Goal: Task Accomplishment & Management: Manage account settings

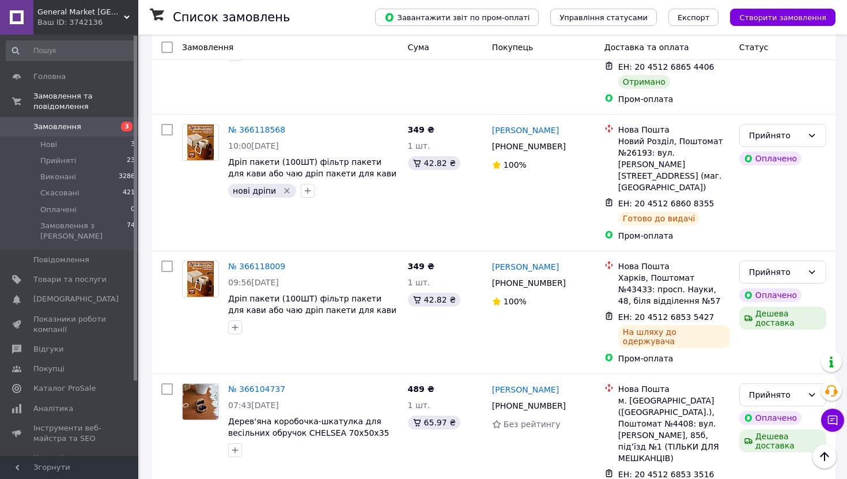
scroll to position [1948, 0]
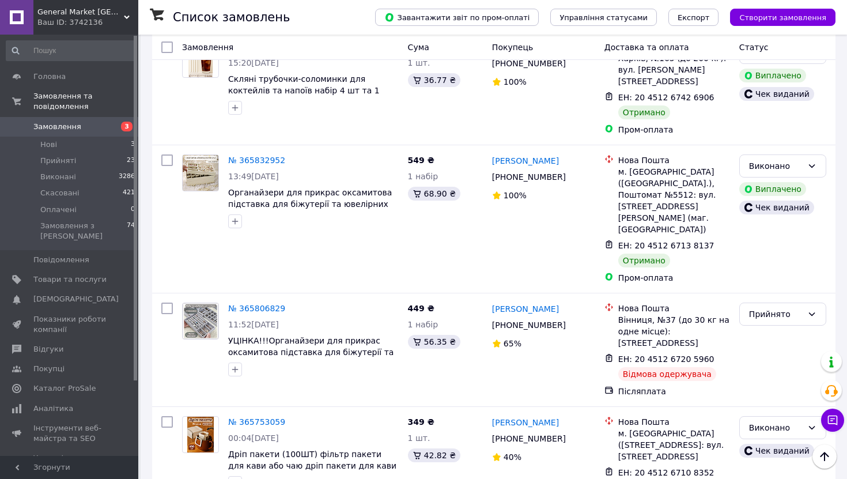
scroll to position [1179, 0]
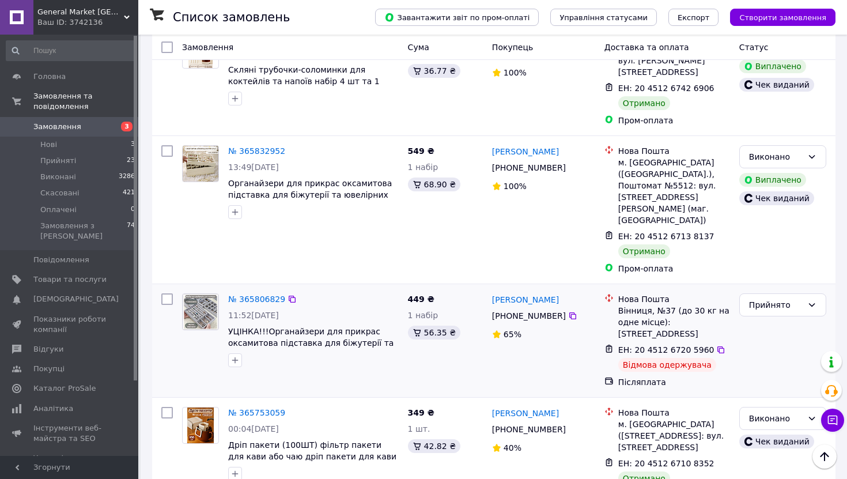
click at [202, 294] on img at bounding box center [201, 312] width 36 height 36
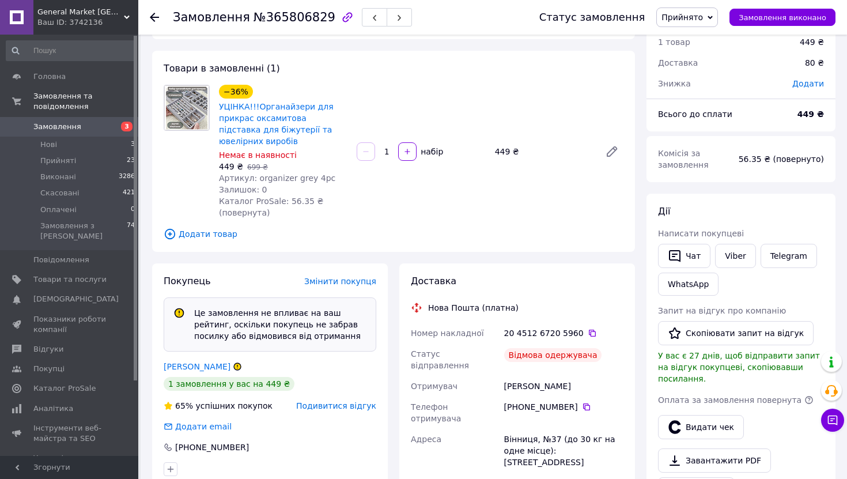
scroll to position [197, 0]
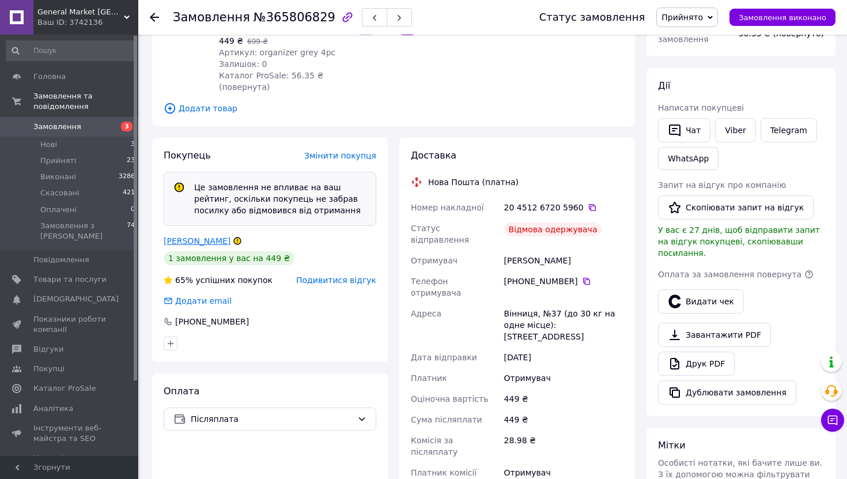
click at [215, 242] on link "[PERSON_NAME]" at bounding box center [197, 240] width 67 height 9
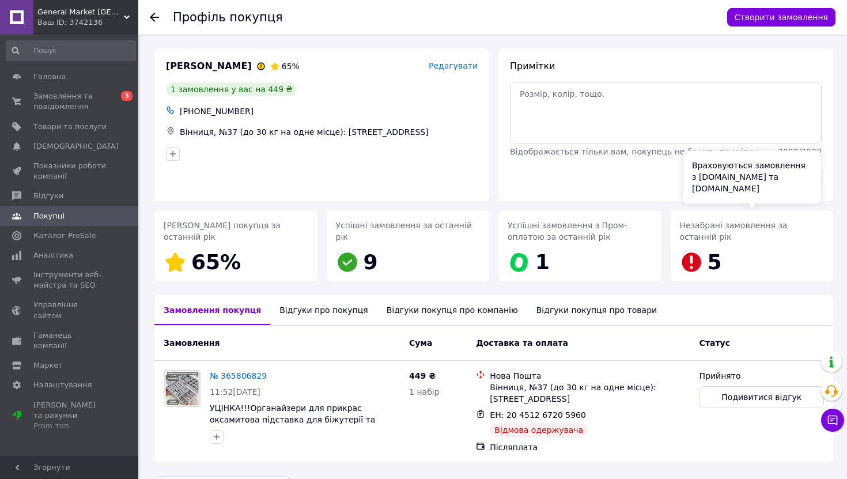
scroll to position [34, 0]
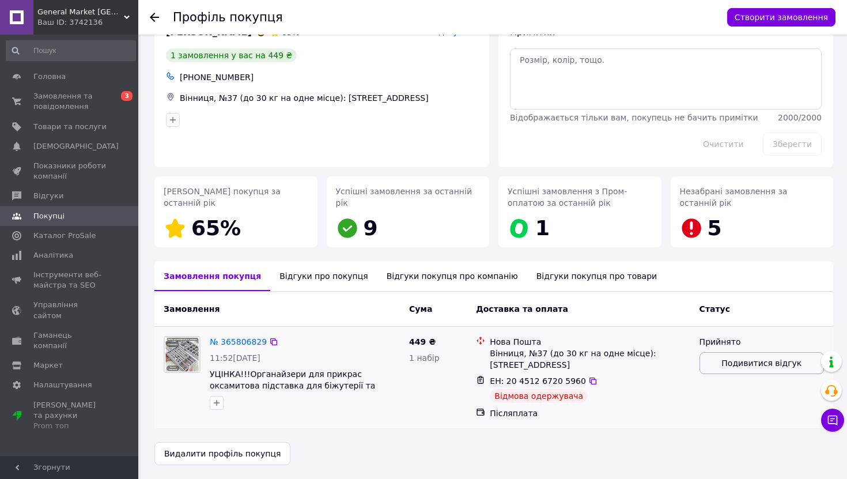
click at [774, 364] on span "Подивитися відгук" at bounding box center [761, 363] width 80 height 12
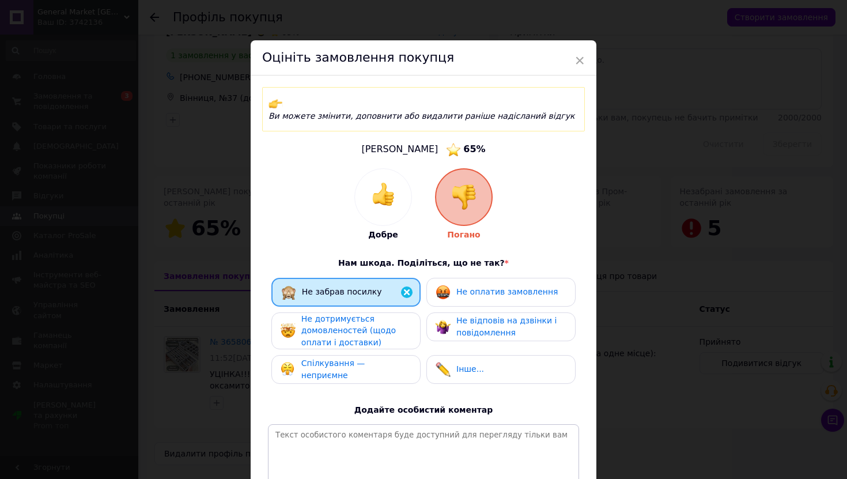
click at [525, 286] on div "Не оплатив замовлення" at bounding box center [506, 292] width 101 height 12
click at [519, 316] on div "Не відповів на дзвінки і повідомлення" at bounding box center [510, 327] width 109 height 24
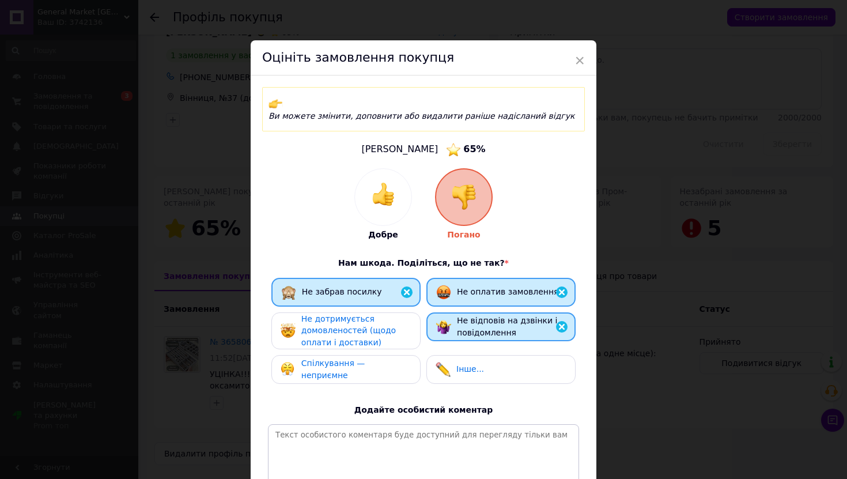
click at [398, 316] on div "Не дотримується домовленостей (щодо оплати і доставки)" at bounding box center [355, 331] width 109 height 36
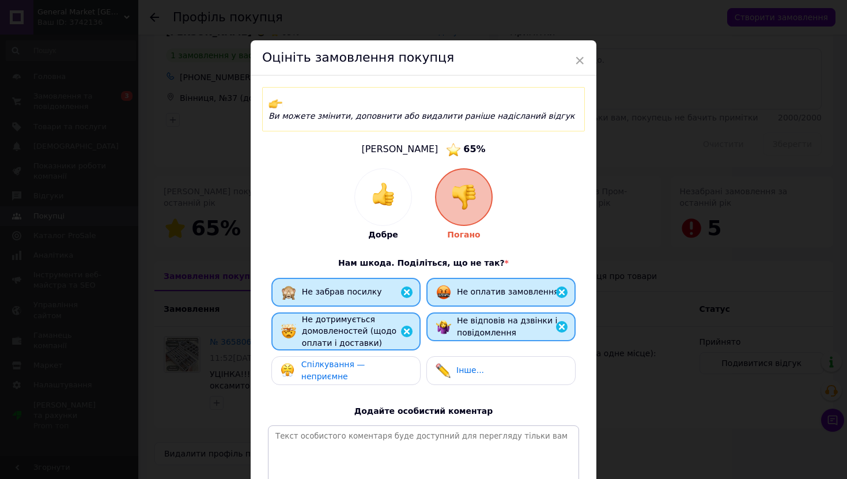
click at [365, 359] on span "Спілкування — неприємне" at bounding box center [333, 369] width 64 height 21
click at [467, 365] on span "Інше..." at bounding box center [470, 369] width 28 height 9
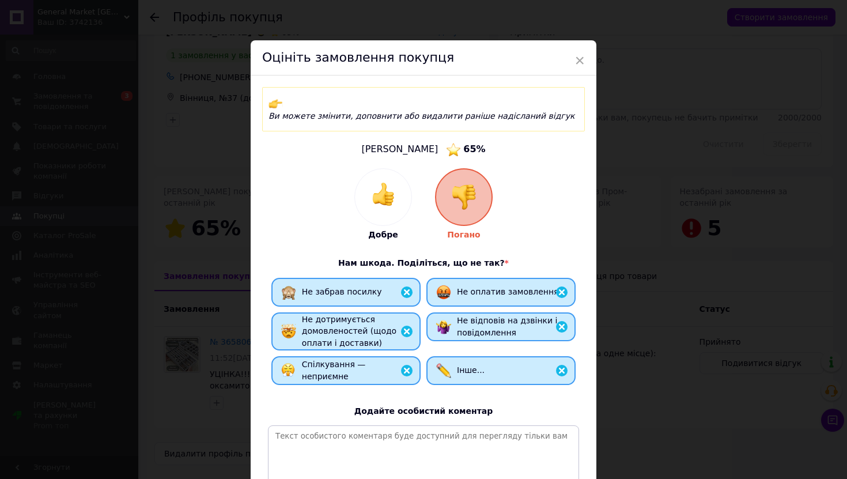
click at [475, 365] on span "Інше..." at bounding box center [471, 369] width 28 height 9
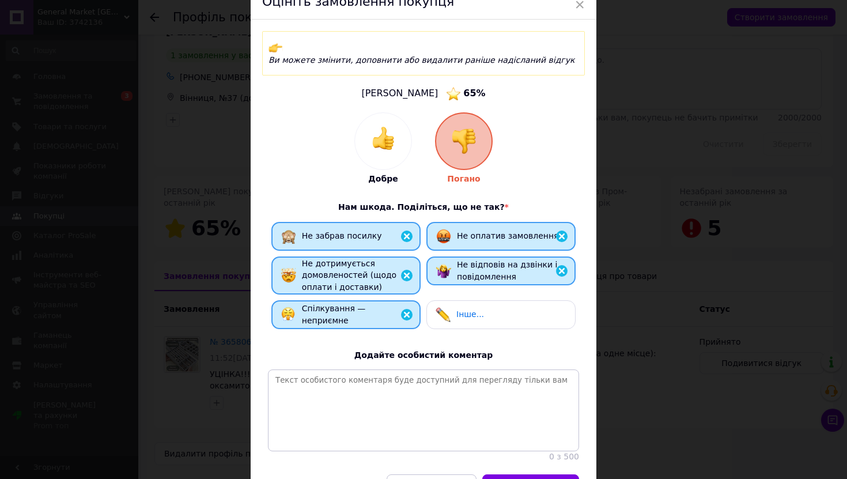
scroll to position [118, 0]
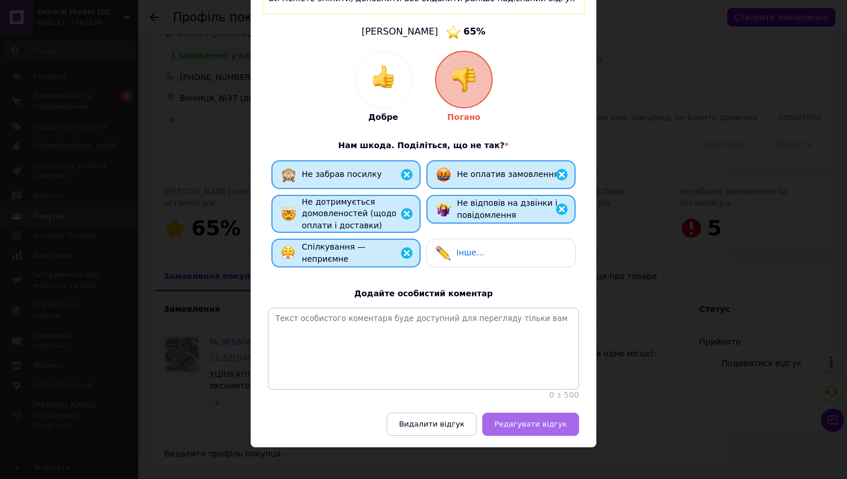
click at [552, 412] on button "Редагувати відгук" at bounding box center [530, 423] width 97 height 23
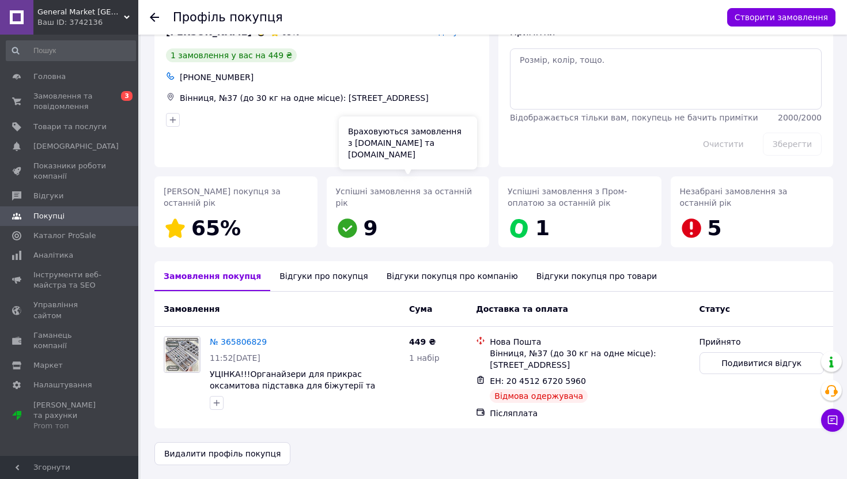
scroll to position [0, 0]
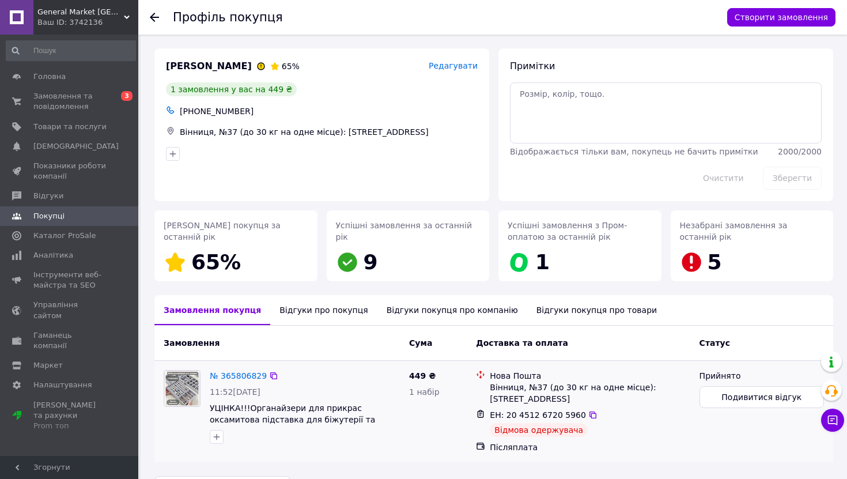
click at [192, 373] on img at bounding box center [182, 388] width 36 height 36
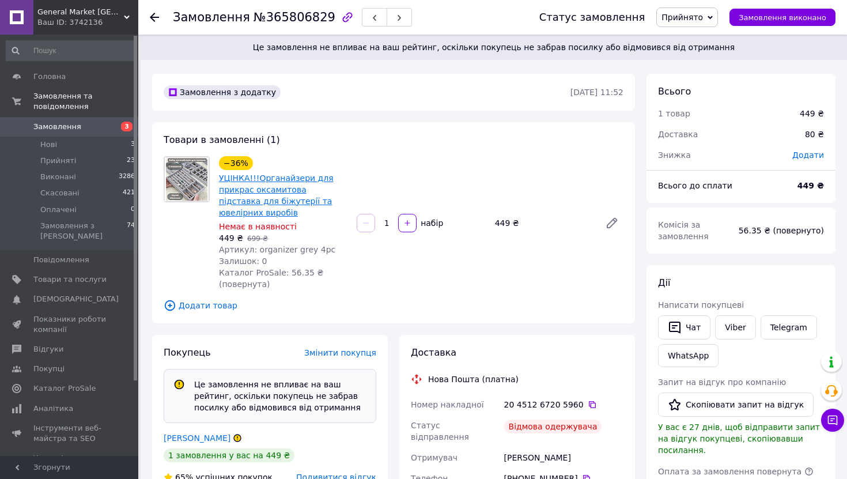
click at [279, 189] on link "УЦІНКА!!!Органайзери для прикрас оксамитова підставка для біжутерії та ювелірни…" at bounding box center [276, 195] width 115 height 44
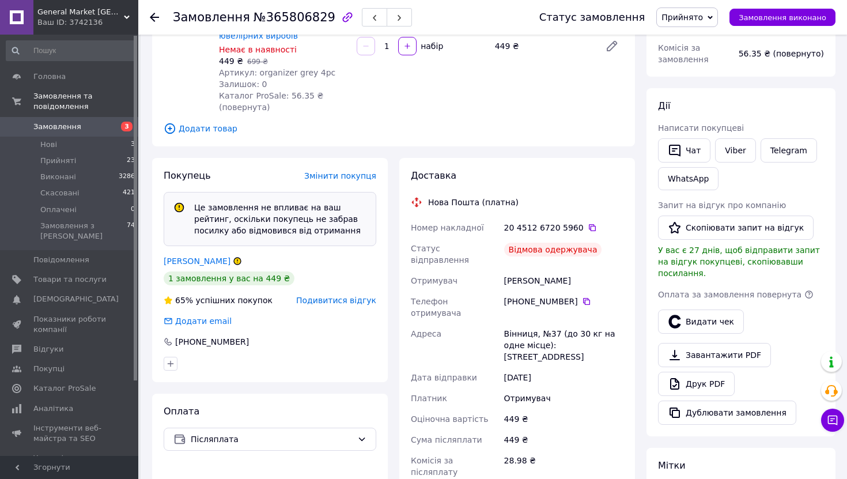
scroll to position [80, 0]
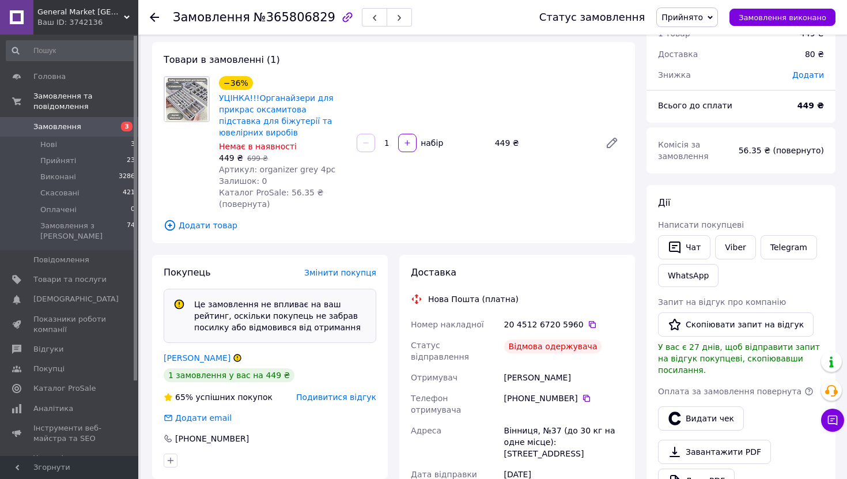
click at [266, 148] on span "Немає в наявності" at bounding box center [258, 146] width 78 height 9
click at [239, 120] on link "УЦІНКА!!!Органайзери для прикрас оксамитова підставка для біжутерії та ювелірни…" at bounding box center [276, 115] width 115 height 44
click at [75, 274] on span "Товари та послуги" at bounding box center [69, 279] width 73 height 10
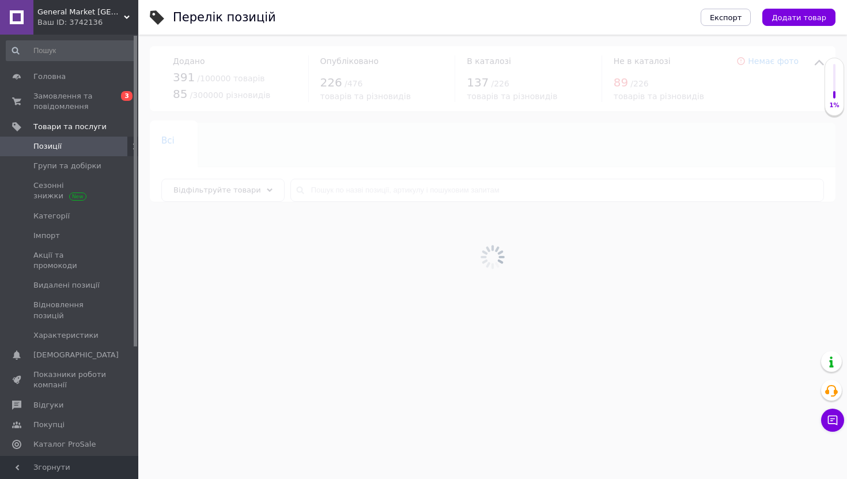
click at [358, 189] on div at bounding box center [492, 257] width 709 height 444
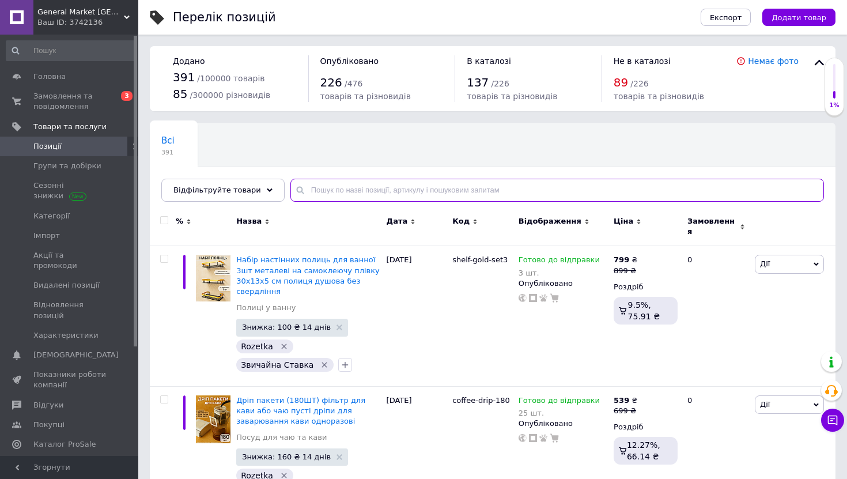
click at [353, 190] on input "text" at bounding box center [556, 190] width 533 height 23
paste input "Органайзери для прикра"
type input "Органайзери для прикра"
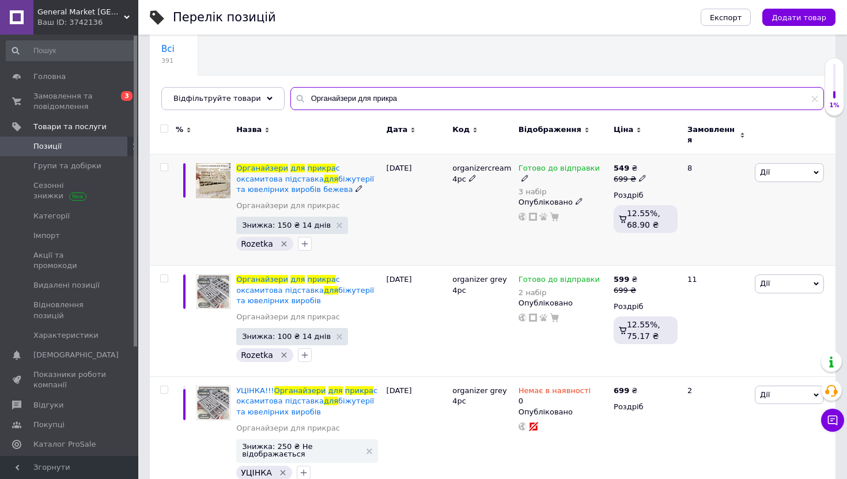
scroll to position [111, 0]
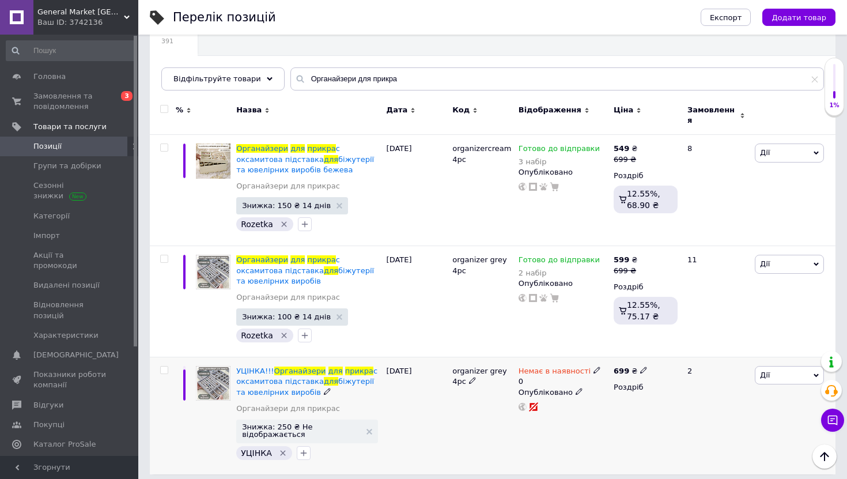
click at [593, 366] on icon at bounding box center [596, 369] width 7 height 7
click at [629, 409] on li "Готово до відправки" at bounding box center [661, 417] width 109 height 16
click at [628, 404] on input "0" at bounding box center [651, 415] width 88 height 23
type input "1"
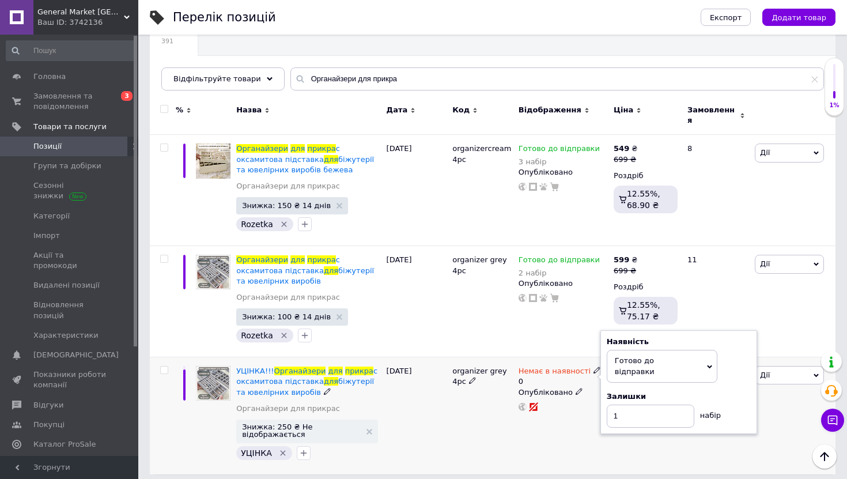
click at [570, 409] on div "Немає в наявності 0 Наявність [PERSON_NAME] до відправки В наявності Немає в на…" at bounding box center [563, 415] width 95 height 117
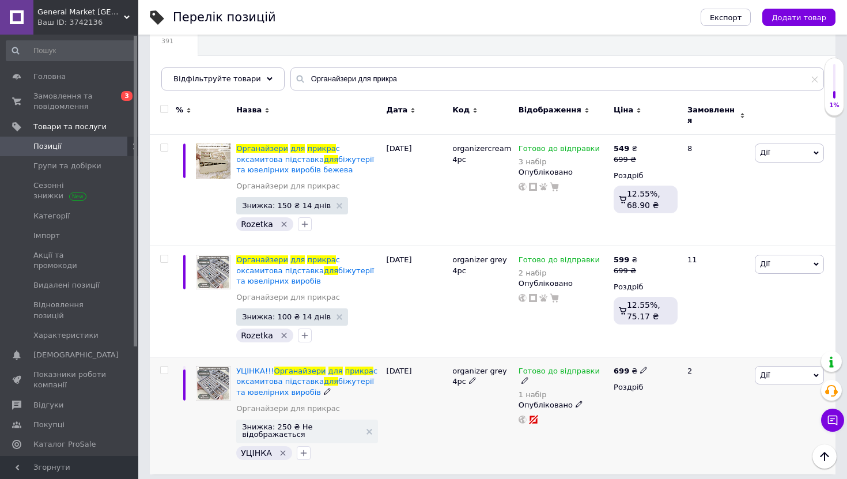
click at [575, 400] on icon at bounding box center [578, 403] width 7 height 7
click at [463, 403] on div "organizer grey 4pc" at bounding box center [482, 415] width 66 height 117
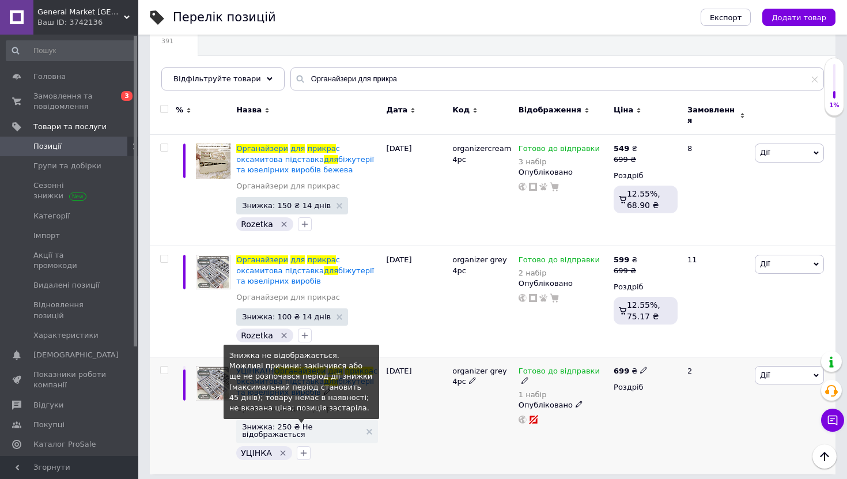
click at [268, 425] on span "Знижка: 250 ₴ Не відображається" at bounding box center [301, 430] width 118 height 15
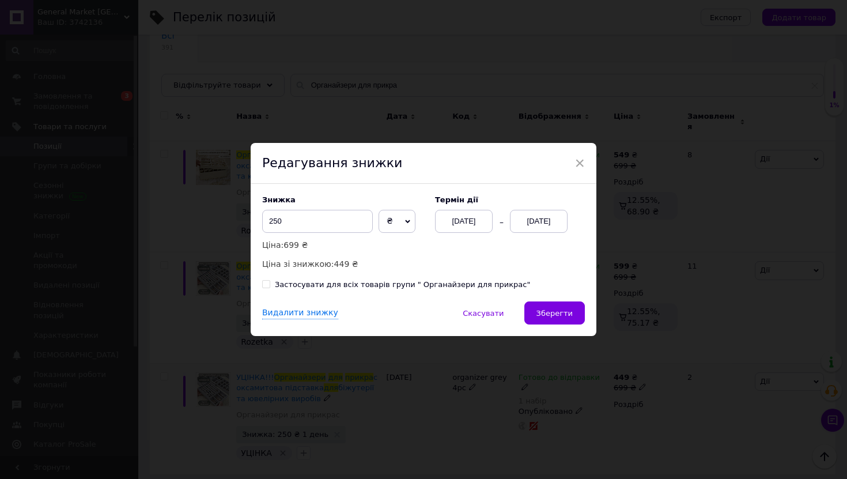
click at [544, 221] on div "[DATE]" at bounding box center [539, 221] width 58 height 23
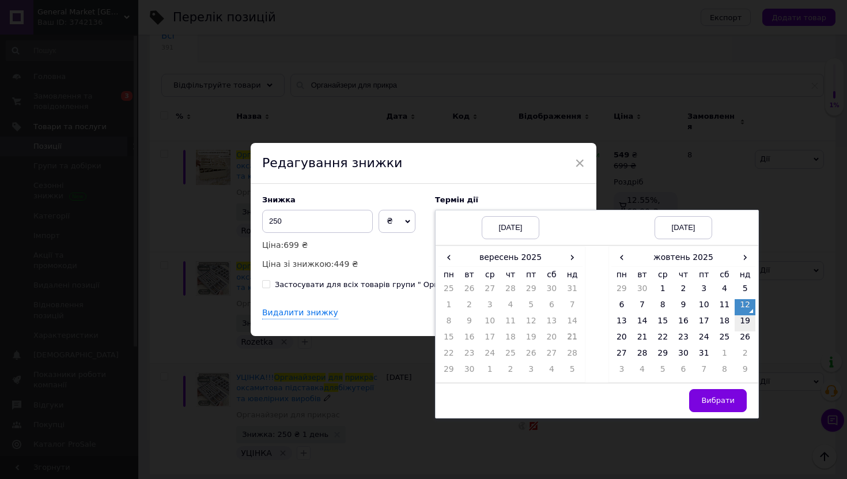
click at [739, 325] on td "19" at bounding box center [744, 323] width 21 height 16
click at [733, 395] on button "Вибрати" at bounding box center [718, 400] width 58 height 23
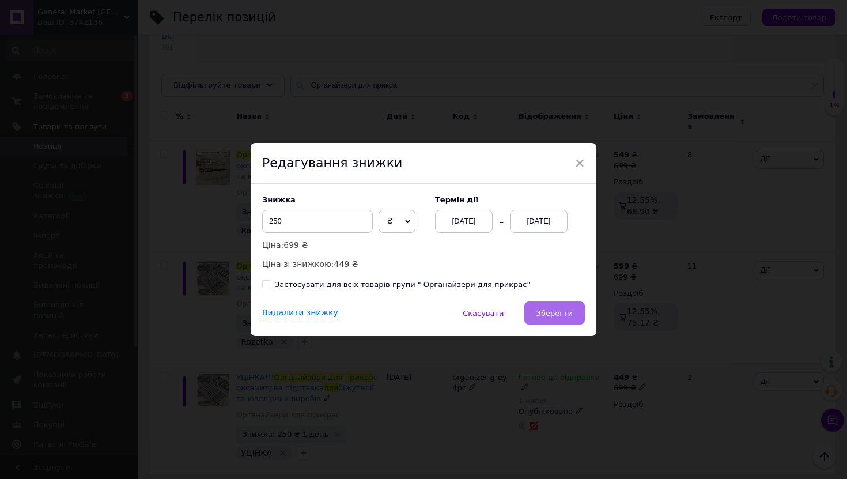
click at [547, 312] on span "Зберегти" at bounding box center [554, 313] width 36 height 9
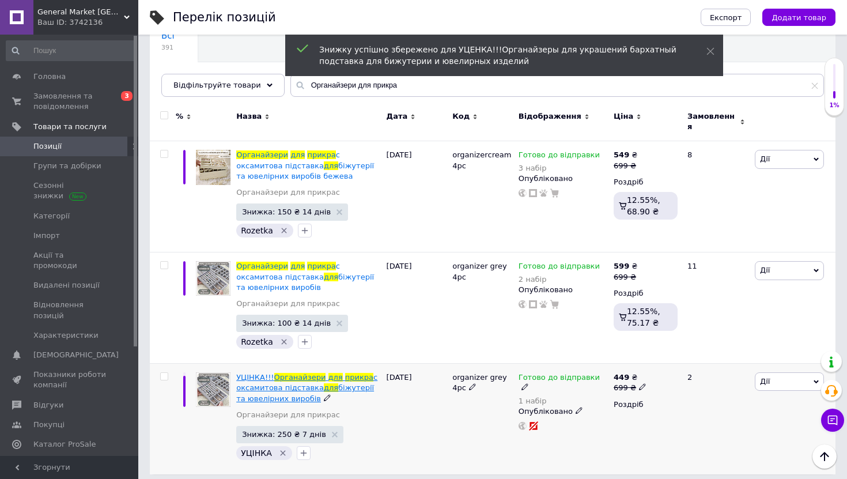
click at [287, 381] on span "с оксамитова підставка" at bounding box center [306, 382] width 141 height 19
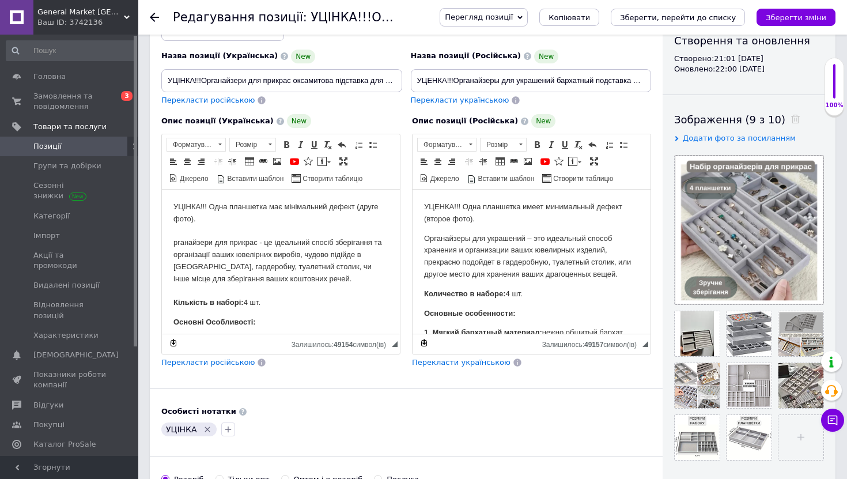
scroll to position [43, 0]
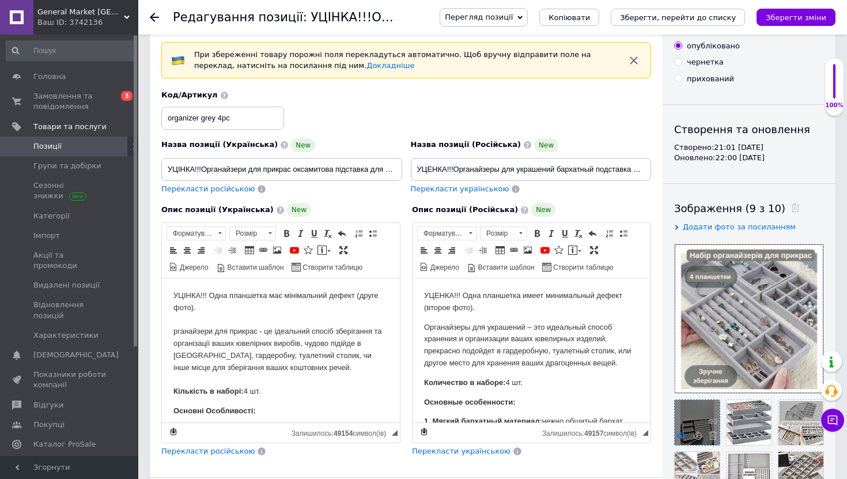
click at [684, 434] on use at bounding box center [681, 435] width 9 height 6
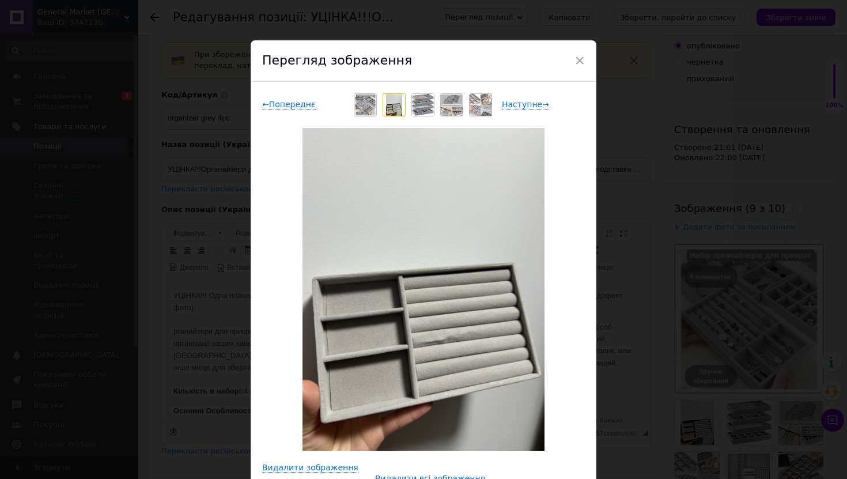
click at [584, 62] on div "Перегляд зображення" at bounding box center [424, 60] width 346 height 41
click at [584, 56] on div "Перегляд зображення" at bounding box center [424, 60] width 346 height 41
click at [578, 58] on span "×" at bounding box center [579, 61] width 10 height 20
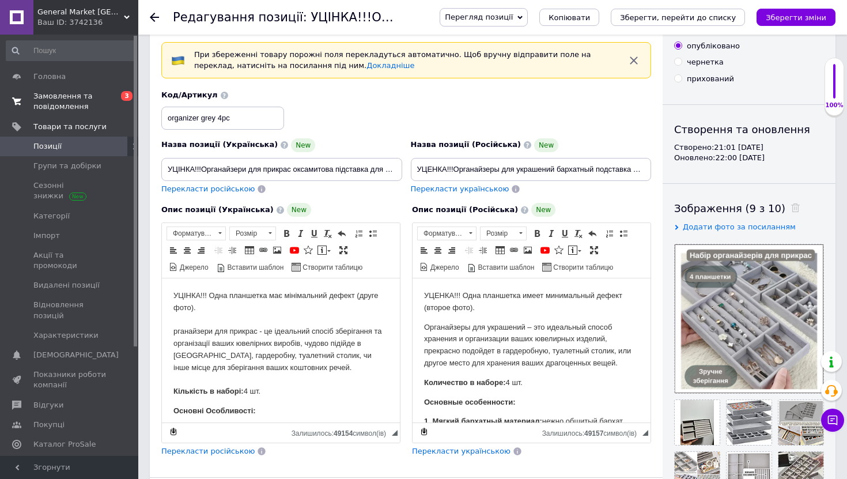
click at [71, 110] on span "Замовлення та повідомлення" at bounding box center [69, 101] width 73 height 21
